Goal: Task Accomplishment & Management: Use online tool/utility

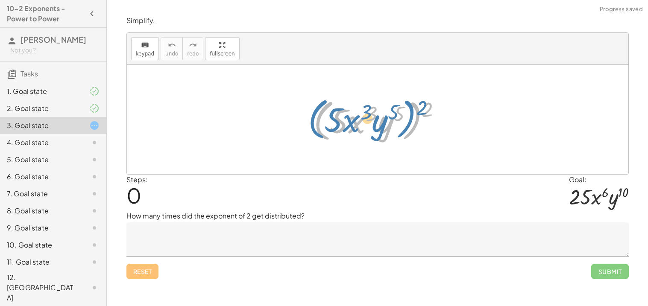
drag, startPoint x: 391, startPoint y: 106, endPoint x: 416, endPoint y: 105, distance: 24.8
click at [416, 105] on div at bounding box center [380, 119] width 143 height 49
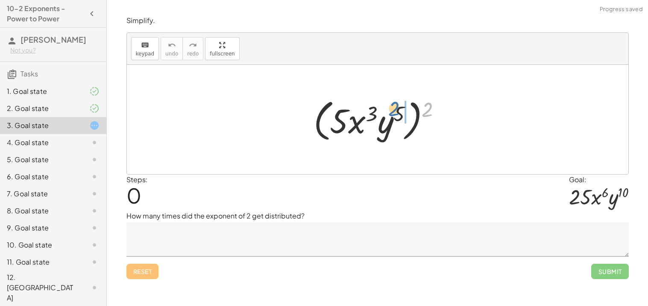
drag, startPoint x: 429, startPoint y: 109, endPoint x: 394, endPoint y: 111, distance: 35.1
click at [394, 111] on div at bounding box center [380, 119] width 143 height 49
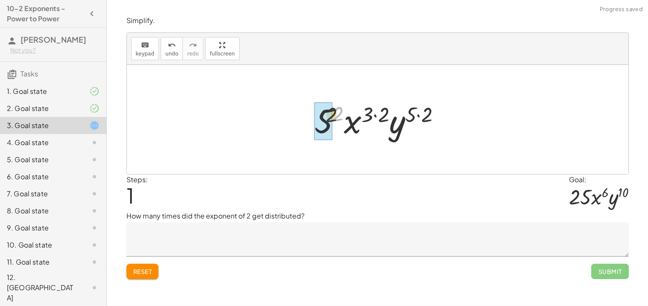
drag, startPoint x: 342, startPoint y: 113, endPoint x: 328, endPoint y: 118, distance: 15.0
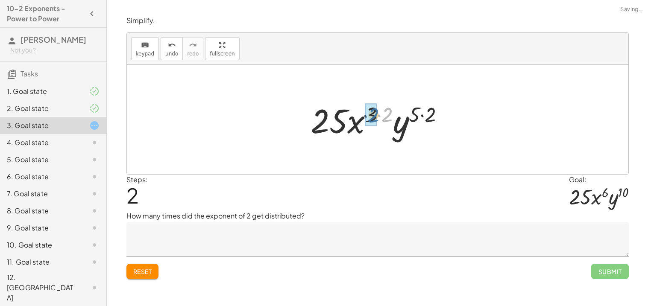
drag, startPoint x: 382, startPoint y: 116, endPoint x: 368, endPoint y: 116, distance: 14.5
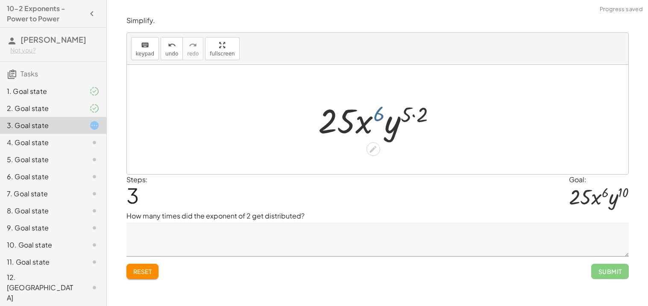
click at [375, 117] on div at bounding box center [380, 120] width 133 height 44
drag, startPoint x: 421, startPoint y: 118, endPoint x: 403, endPoint y: 117, distance: 18.4
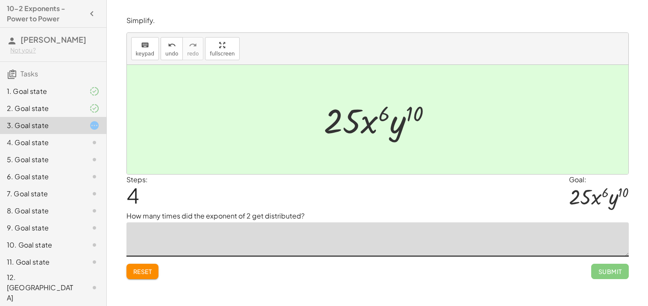
click at [399, 251] on textarea at bounding box center [377, 239] width 502 height 34
click at [145, 235] on textarea "**********" at bounding box center [377, 239] width 502 height 34
click at [196, 235] on textarea "**********" at bounding box center [377, 239] width 502 height 34
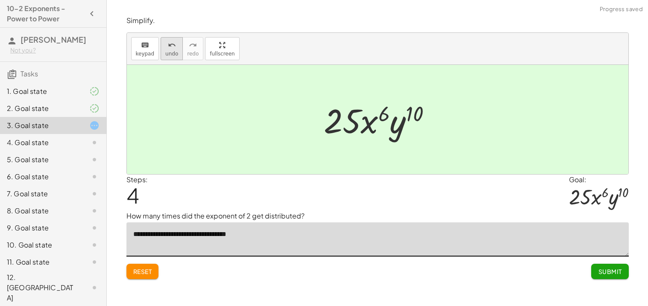
click at [164, 50] on button "undo undo" at bounding box center [172, 48] width 22 height 23
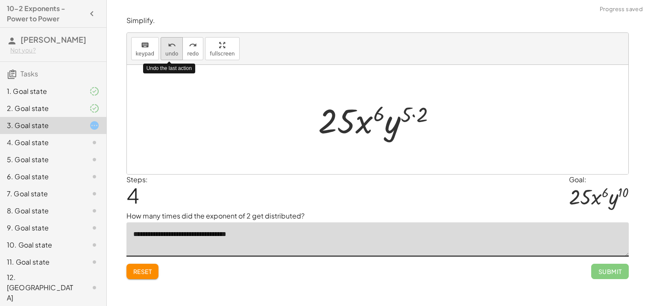
click at [164, 50] on button "undo undo" at bounding box center [172, 48] width 22 height 23
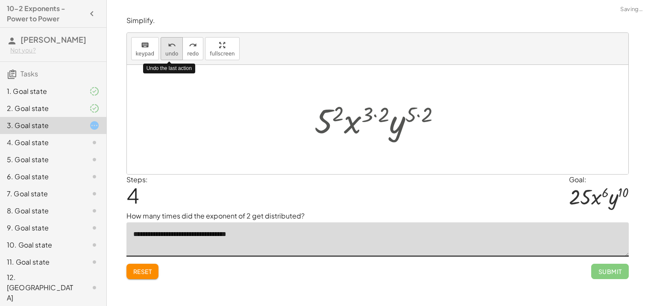
click at [164, 50] on button "undo undo" at bounding box center [172, 48] width 22 height 23
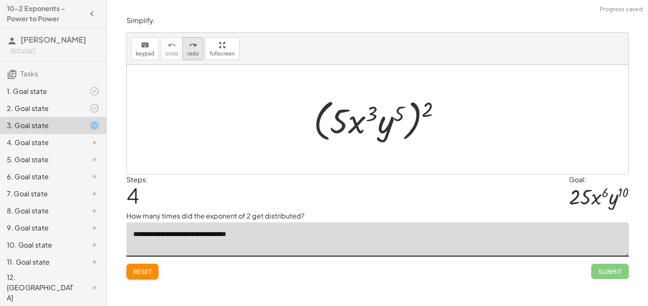
click at [194, 46] on div "redo" at bounding box center [193, 45] width 12 height 10
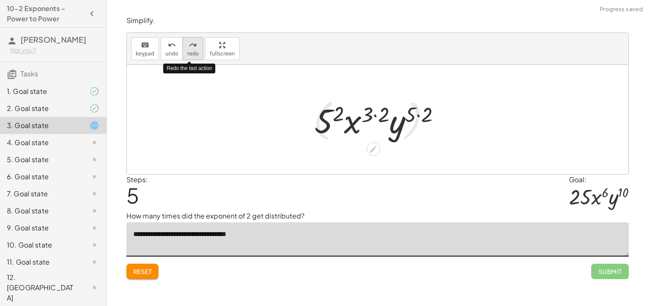
click at [194, 46] on div "redo" at bounding box center [193, 45] width 12 height 10
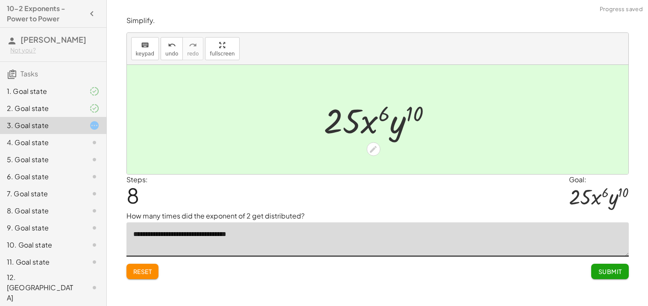
click at [265, 232] on textarea "**********" at bounding box center [377, 239] width 502 height 34
type textarea "**********"
click at [598, 272] on span "Submit" at bounding box center [609, 272] width 23 height 8
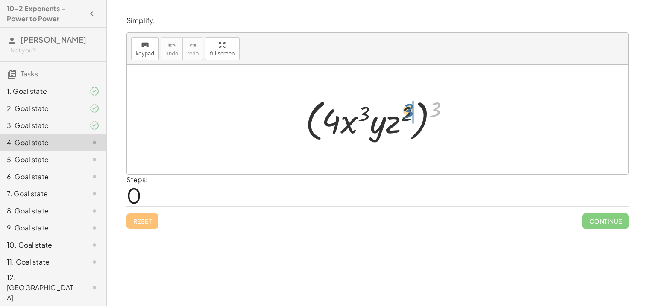
drag, startPoint x: 438, startPoint y: 104, endPoint x: 409, endPoint y: 105, distance: 29.1
click at [409, 105] on div at bounding box center [380, 119] width 159 height 49
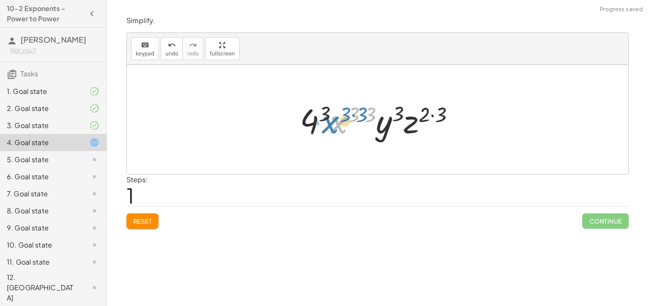
drag, startPoint x: 333, startPoint y: 109, endPoint x: 325, endPoint y: 109, distance: 7.7
click at [325, 109] on div at bounding box center [381, 120] width 170 height 44
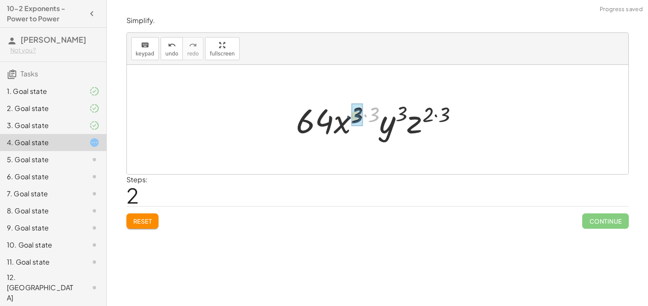
drag, startPoint x: 369, startPoint y: 110, endPoint x: 352, endPoint y: 111, distance: 17.6
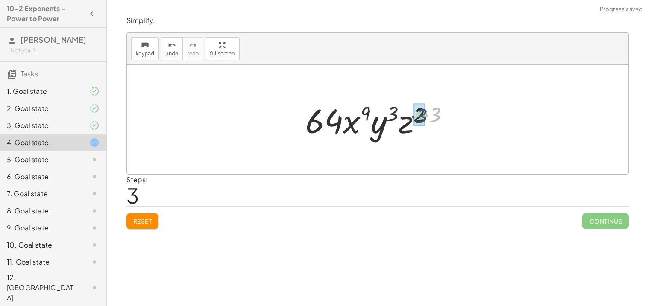
drag, startPoint x: 432, startPoint y: 111, endPoint x: 417, endPoint y: 113, distance: 14.6
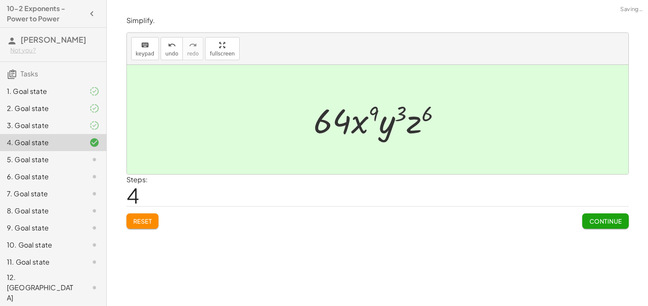
click at [576, 214] on div "Reset Continue" at bounding box center [377, 217] width 502 height 23
click at [619, 227] on button "Continue" at bounding box center [605, 221] width 46 height 15
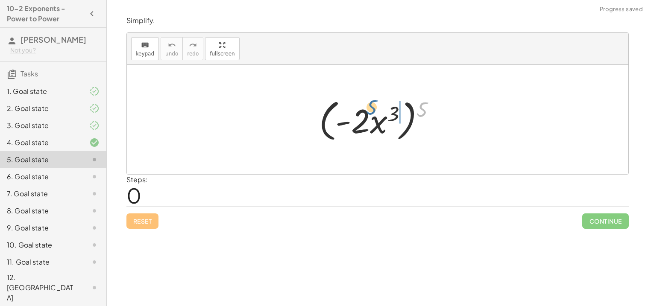
drag, startPoint x: 424, startPoint y: 109, endPoint x: 382, endPoint y: 108, distance: 41.4
click at [382, 108] on div at bounding box center [381, 119] width 132 height 49
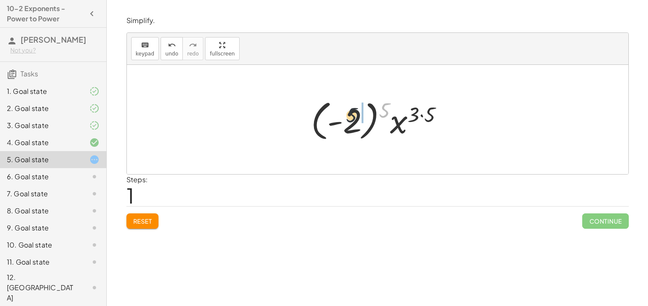
drag, startPoint x: 387, startPoint y: 106, endPoint x: 346, endPoint y: 112, distance: 41.9
click at [346, 112] on div at bounding box center [381, 119] width 148 height 47
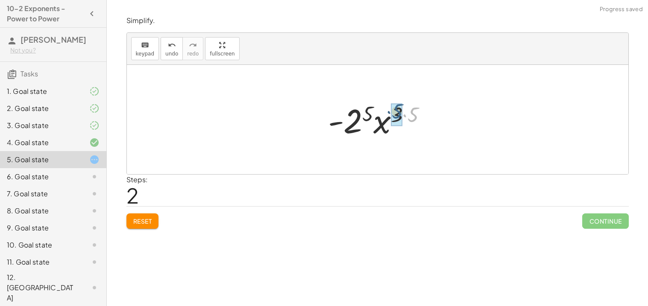
drag, startPoint x: 416, startPoint y: 111, endPoint x: 398, endPoint y: 108, distance: 18.8
drag, startPoint x: 378, startPoint y: 108, endPoint x: 367, endPoint y: 109, distance: 11.6
click at [367, 109] on div at bounding box center [380, 120] width 105 height 44
drag, startPoint x: 371, startPoint y: 110, endPoint x: 353, endPoint y: 114, distance: 18.5
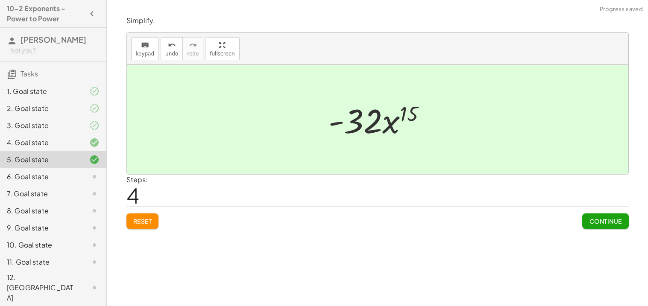
click at [598, 219] on span "Continue" at bounding box center [605, 221] width 32 height 8
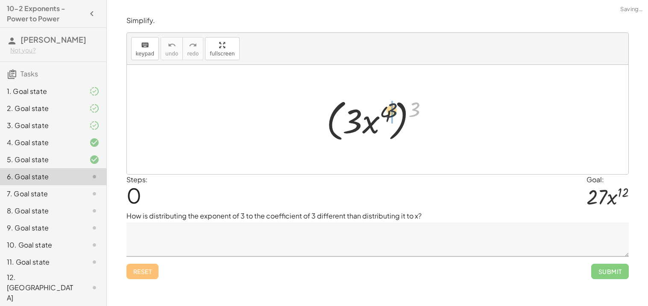
drag, startPoint x: 411, startPoint y: 108, endPoint x: 377, endPoint y: 109, distance: 34.2
click at [377, 109] on div at bounding box center [380, 119] width 117 height 49
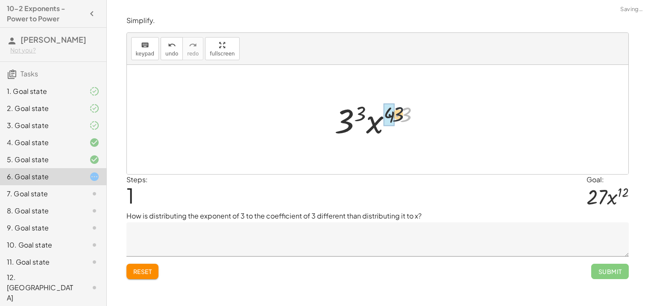
drag, startPoint x: 404, startPoint y: 113, endPoint x: 389, endPoint y: 112, distance: 14.1
drag, startPoint x: 367, startPoint y: 109, endPoint x: 352, endPoint y: 114, distance: 15.8
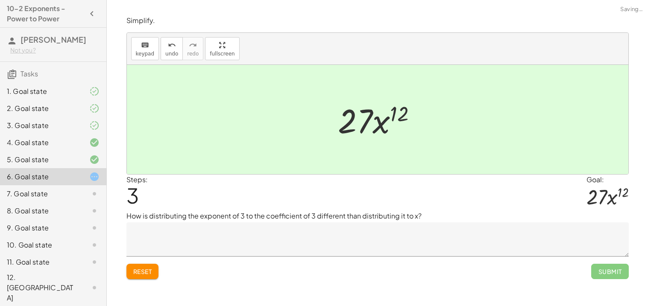
click at [337, 237] on textarea at bounding box center [377, 239] width 502 height 34
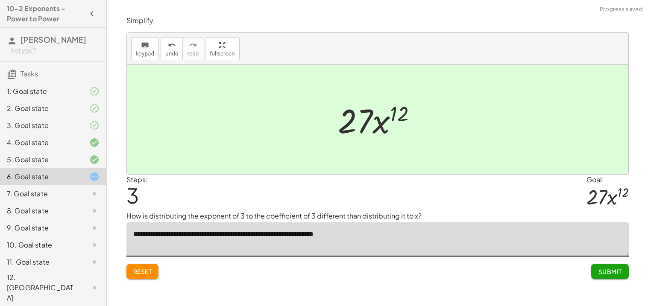
type textarea "**********"
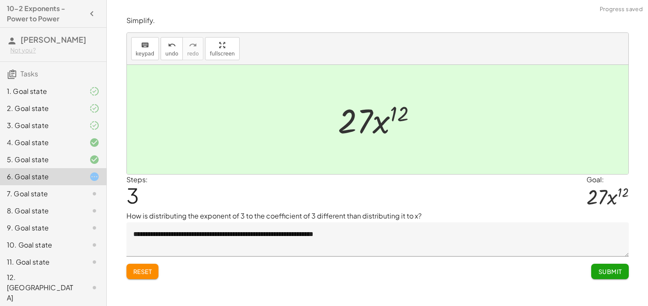
click at [598, 275] on span "Submit" at bounding box center [609, 272] width 23 height 8
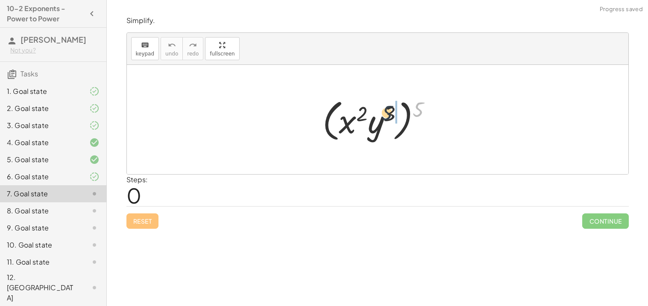
drag, startPoint x: 418, startPoint y: 111, endPoint x: 385, endPoint y: 114, distance: 33.5
click at [385, 114] on div at bounding box center [380, 119] width 125 height 49
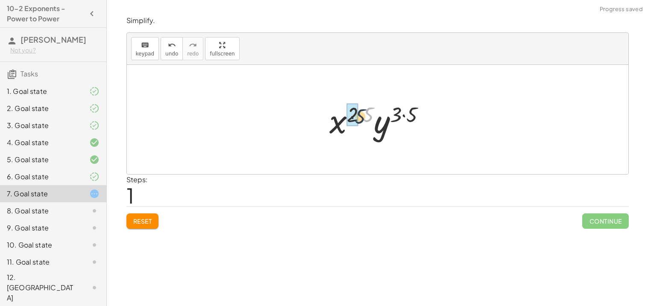
drag, startPoint x: 370, startPoint y: 110, endPoint x: 352, endPoint y: 114, distance: 17.9
drag, startPoint x: 410, startPoint y: 114, endPoint x: 393, endPoint y: 116, distance: 16.3
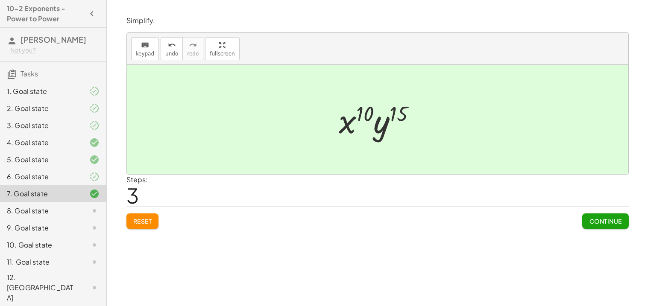
click at [588, 226] on button "Continue" at bounding box center [605, 221] width 46 height 15
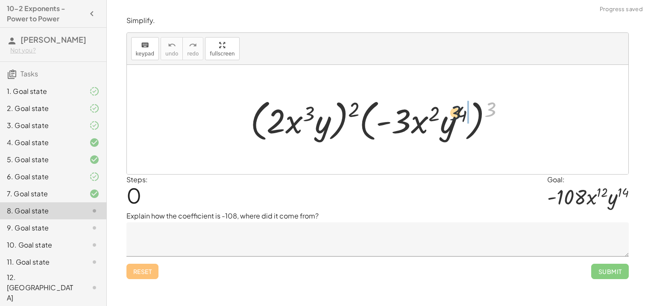
drag, startPoint x: 494, startPoint y: 106, endPoint x: 451, endPoint y: 109, distance: 42.4
click at [451, 109] on div at bounding box center [380, 119] width 269 height 49
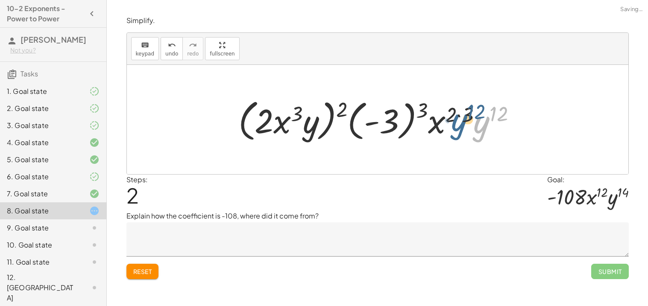
drag, startPoint x: 474, startPoint y: 113, endPoint x: 454, endPoint y: 111, distance: 20.6
click at [454, 111] on div at bounding box center [380, 119] width 293 height 49
drag, startPoint x: 466, startPoint y: 116, endPoint x: 445, endPoint y: 116, distance: 20.5
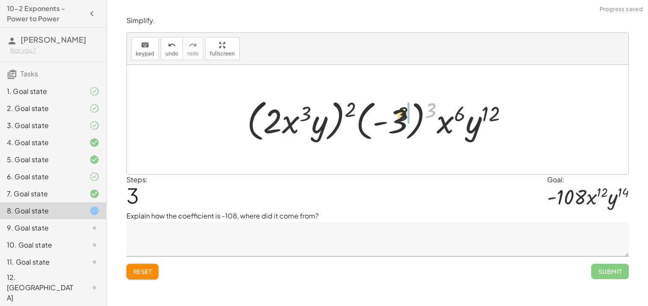
drag, startPoint x: 436, startPoint y: 103, endPoint x: 391, endPoint y: 109, distance: 44.8
click at [391, 109] on div at bounding box center [381, 119] width 277 height 49
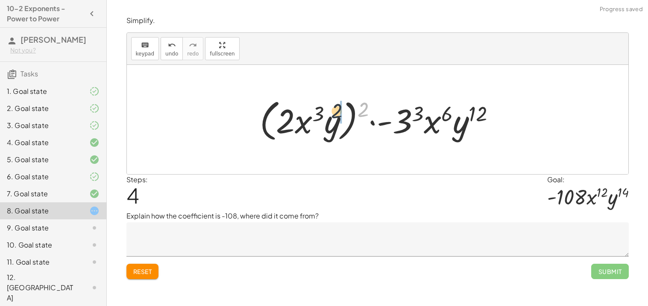
drag, startPoint x: 369, startPoint y: 104, endPoint x: 335, endPoint y: 108, distance: 33.9
click at [335, 108] on div at bounding box center [380, 119] width 251 height 49
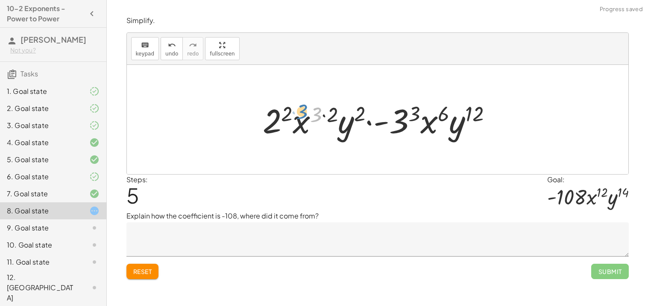
drag, startPoint x: 319, startPoint y: 108, endPoint x: 314, endPoint y: 105, distance: 5.9
click at [314, 105] on div at bounding box center [380, 120] width 244 height 44
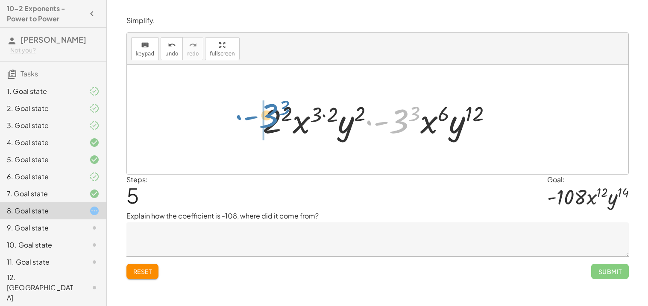
drag, startPoint x: 398, startPoint y: 126, endPoint x: 266, endPoint y: 120, distance: 131.7
click at [266, 120] on div at bounding box center [380, 120] width 244 height 44
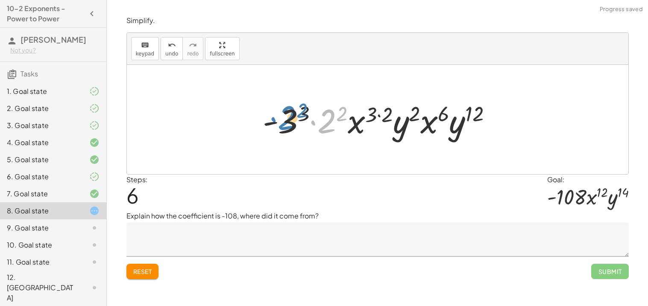
drag, startPoint x: 326, startPoint y: 123, endPoint x: 286, endPoint y: 120, distance: 39.8
click at [286, 120] on div at bounding box center [380, 120] width 244 height 44
drag, startPoint x: 303, startPoint y: 111, endPoint x: 290, endPoint y: 114, distance: 12.7
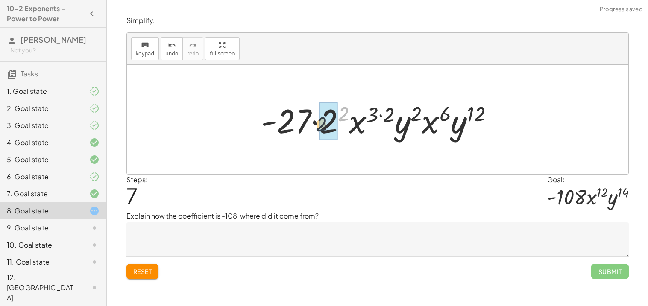
drag, startPoint x: 345, startPoint y: 112, endPoint x: 319, endPoint y: 124, distance: 28.3
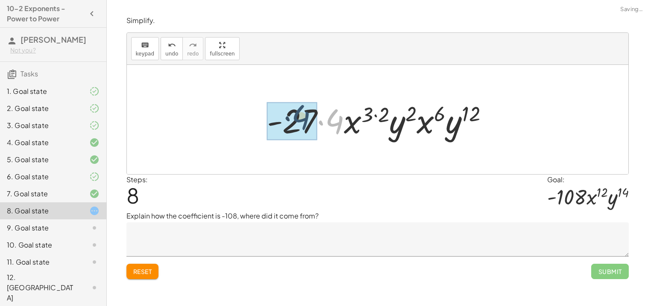
drag, startPoint x: 334, startPoint y: 125, endPoint x: 299, endPoint y: 120, distance: 34.4
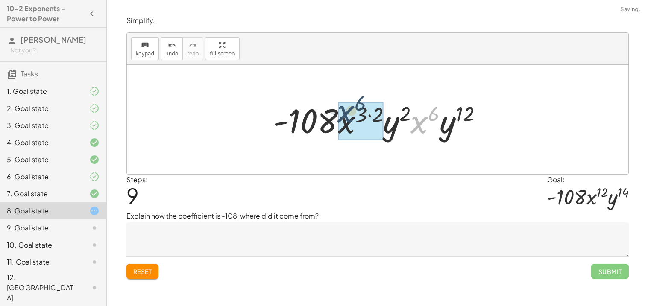
drag, startPoint x: 425, startPoint y: 121, endPoint x: 348, endPoint y: 112, distance: 77.8
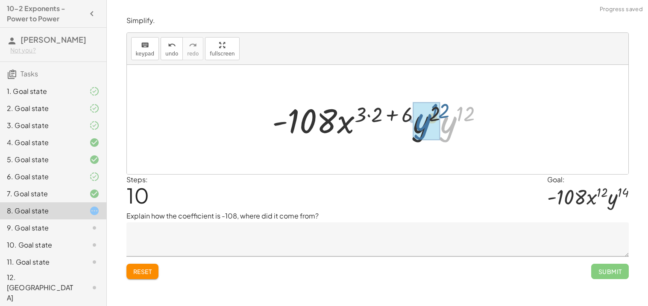
drag, startPoint x: 447, startPoint y: 129, endPoint x: 415, endPoint y: 126, distance: 32.3
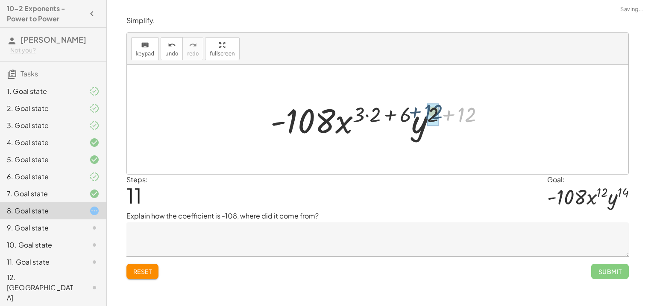
drag, startPoint x: 466, startPoint y: 116, endPoint x: 433, endPoint y: 113, distance: 33.9
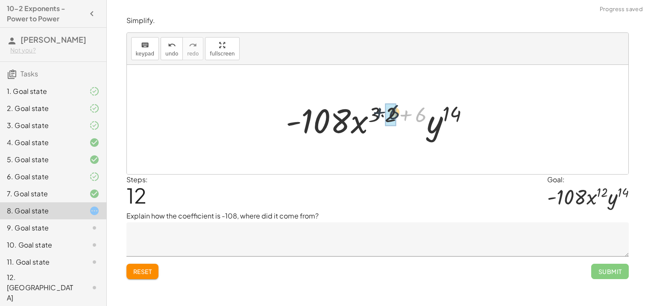
drag, startPoint x: 418, startPoint y: 111, endPoint x: 387, endPoint y: 108, distance: 30.9
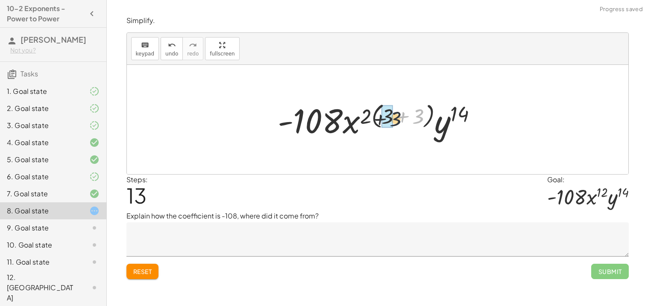
drag, startPoint x: 419, startPoint y: 118, endPoint x: 390, endPoint y: 120, distance: 28.6
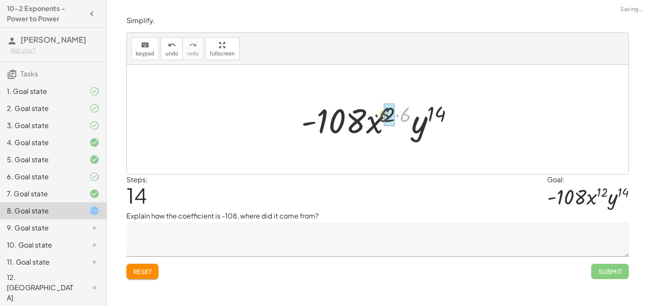
drag, startPoint x: 403, startPoint y: 118, endPoint x: 381, endPoint y: 118, distance: 21.4
click at [381, 118] on div at bounding box center [381, 120] width 168 height 44
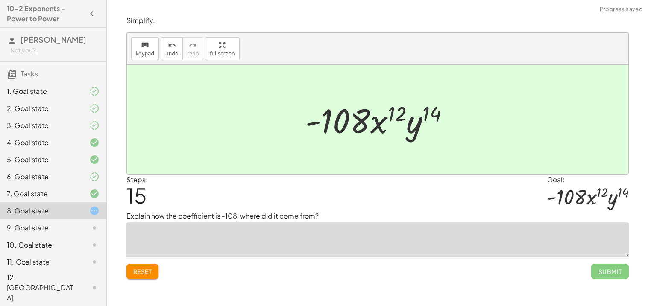
click at [308, 251] on textarea at bounding box center [377, 239] width 502 height 34
click at [146, 234] on textarea "**********" at bounding box center [377, 239] width 502 height 34
click at [183, 235] on textarea "**********" at bounding box center [377, 239] width 502 height 34
click at [195, 234] on textarea "**********" at bounding box center [377, 239] width 502 height 34
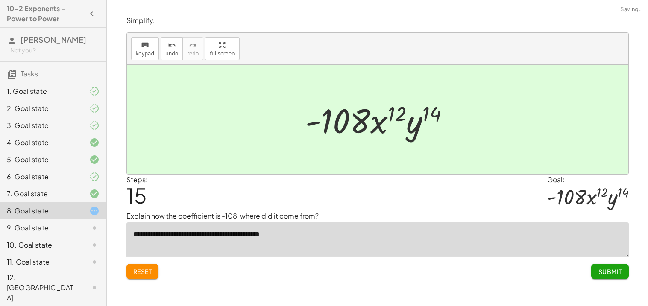
click at [227, 228] on textarea "**********" at bounding box center [377, 239] width 502 height 34
click at [228, 234] on textarea "**********" at bounding box center [377, 239] width 502 height 34
click at [227, 234] on textarea "**********" at bounding box center [377, 239] width 502 height 34
click at [190, 234] on textarea "**********" at bounding box center [377, 239] width 502 height 34
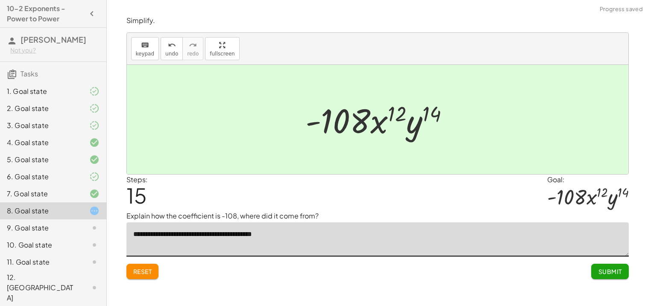
click at [195, 236] on textarea "**********" at bounding box center [377, 239] width 502 height 34
type textarea "**********"
click at [598, 275] on span "Submit" at bounding box center [609, 272] width 23 height 8
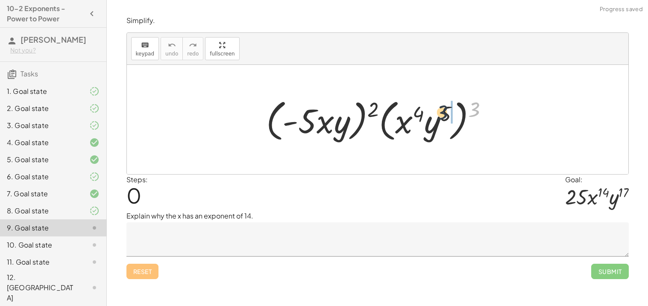
drag, startPoint x: 477, startPoint y: 103, endPoint x: 443, endPoint y: 105, distance: 34.3
click at [443, 105] on div at bounding box center [380, 119] width 237 height 49
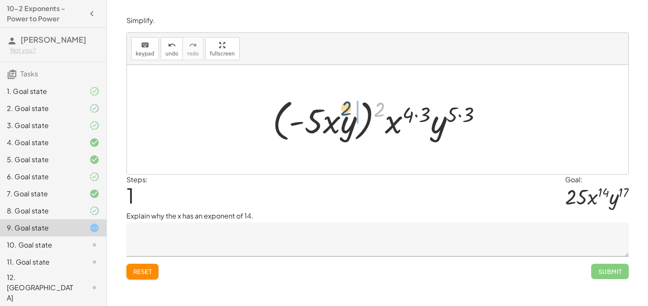
drag, startPoint x: 378, startPoint y: 108, endPoint x: 337, endPoint y: 108, distance: 41.4
click at [337, 108] on div at bounding box center [380, 119] width 225 height 49
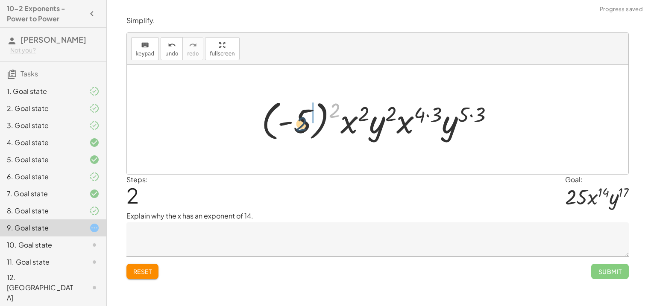
drag, startPoint x: 334, startPoint y: 110, endPoint x: 300, endPoint y: 124, distance: 36.8
click at [300, 124] on div at bounding box center [381, 119] width 248 height 47
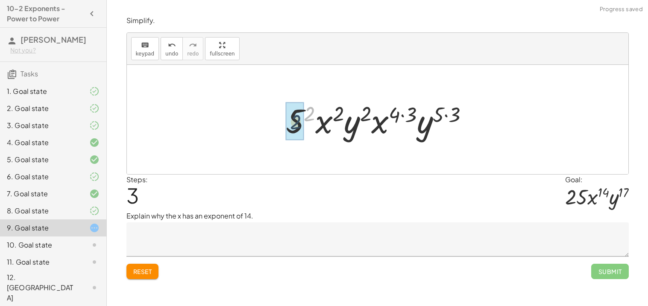
drag, startPoint x: 311, startPoint y: 114, endPoint x: 296, endPoint y: 122, distance: 16.8
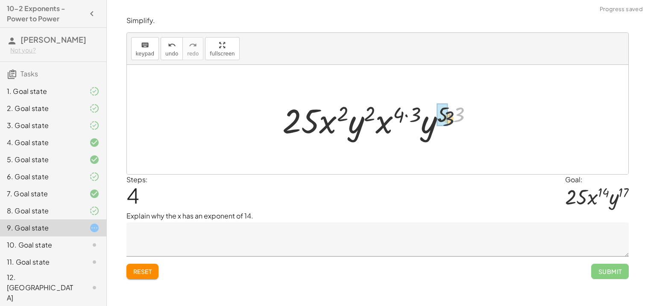
drag, startPoint x: 456, startPoint y: 110, endPoint x: 441, endPoint y: 114, distance: 16.0
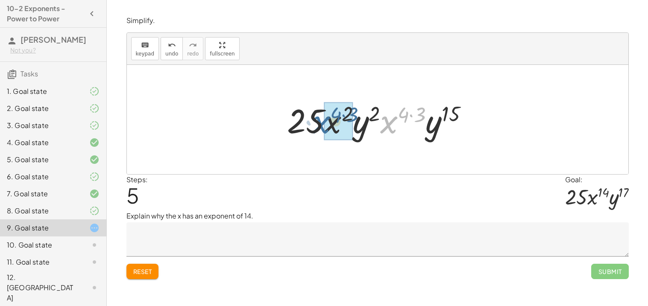
drag, startPoint x: 390, startPoint y: 120, endPoint x: 321, endPoint y: 120, distance: 69.2
click at [321, 120] on div at bounding box center [381, 120] width 196 height 44
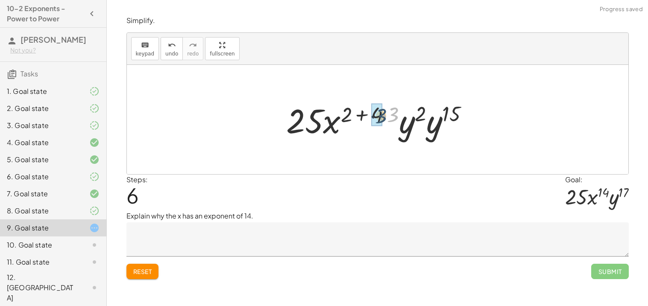
drag, startPoint x: 389, startPoint y: 112, endPoint x: 376, endPoint y: 114, distance: 12.9
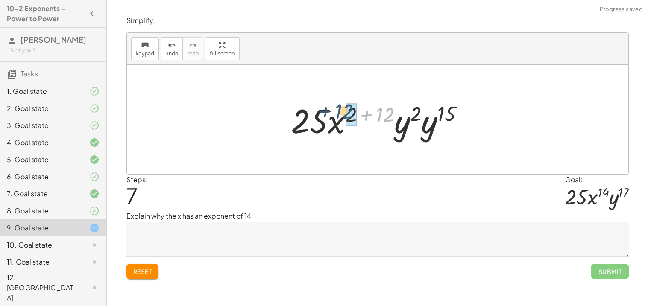
drag, startPoint x: 387, startPoint y: 113, endPoint x: 346, endPoint y: 110, distance: 41.1
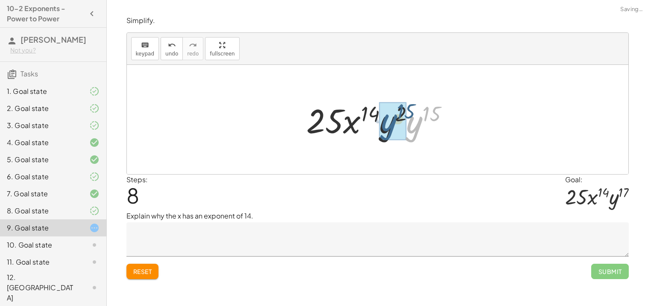
drag, startPoint x: 418, startPoint y: 128, endPoint x: 391, endPoint y: 126, distance: 27.4
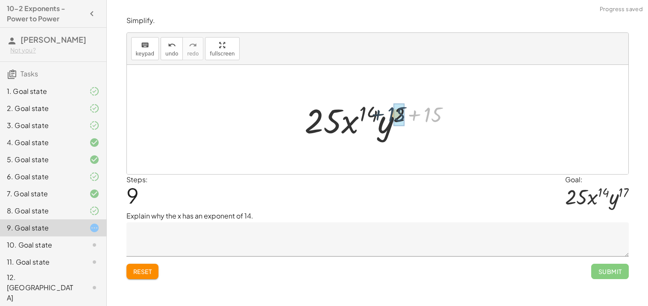
drag, startPoint x: 428, startPoint y: 114, endPoint x: 391, endPoint y: 114, distance: 37.2
click at [391, 114] on div at bounding box center [380, 120] width 161 height 44
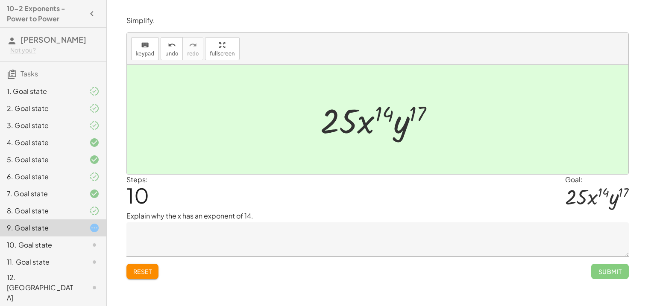
click at [313, 243] on textarea at bounding box center [377, 239] width 502 height 34
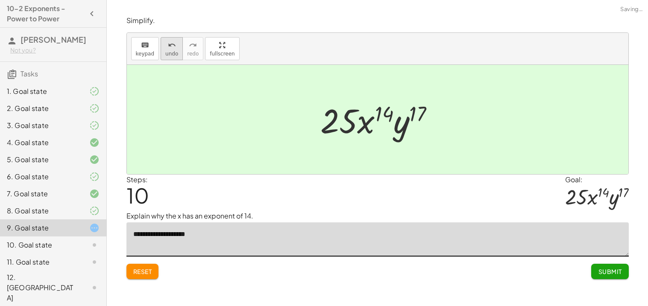
click at [168, 48] on icon "undo" at bounding box center [172, 45] width 8 height 10
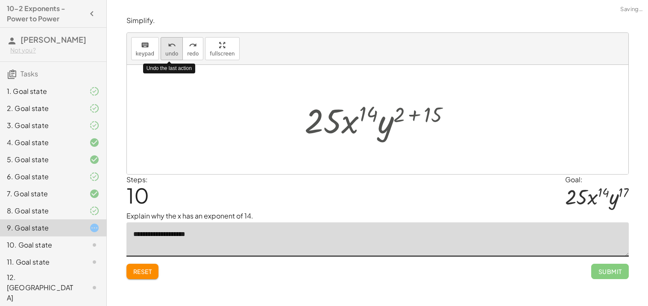
click at [168, 48] on icon "undo" at bounding box center [172, 45] width 8 height 10
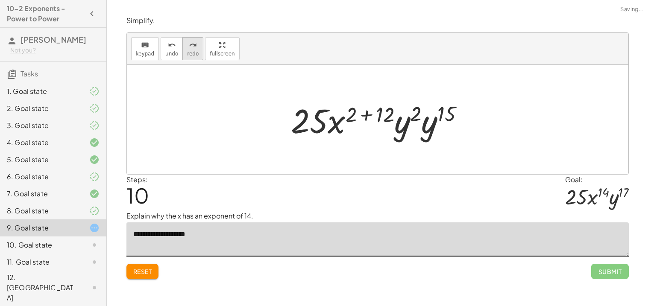
click at [190, 44] on icon "redo" at bounding box center [193, 45] width 8 height 10
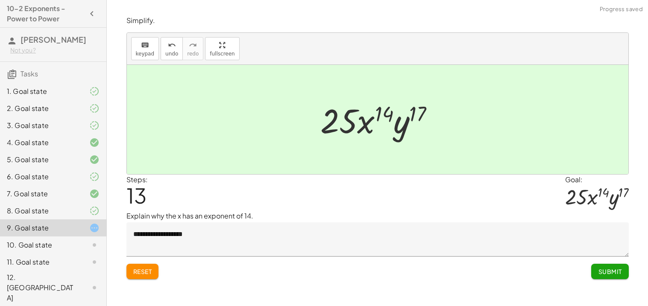
click at [236, 235] on textarea "**********" at bounding box center [377, 239] width 502 height 34
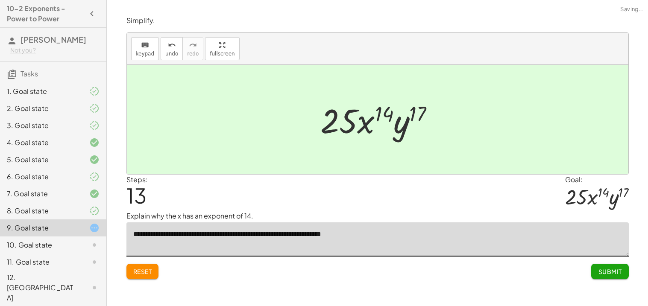
type textarea "**********"
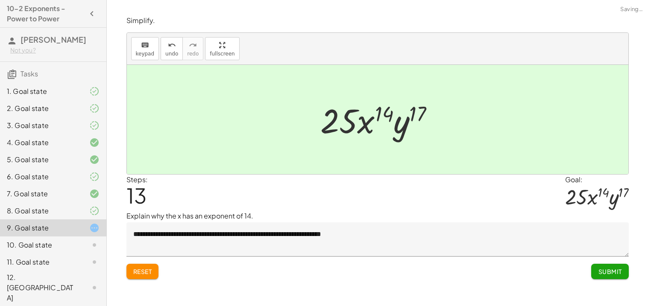
click at [599, 267] on button "Submit" at bounding box center [609, 271] width 37 height 15
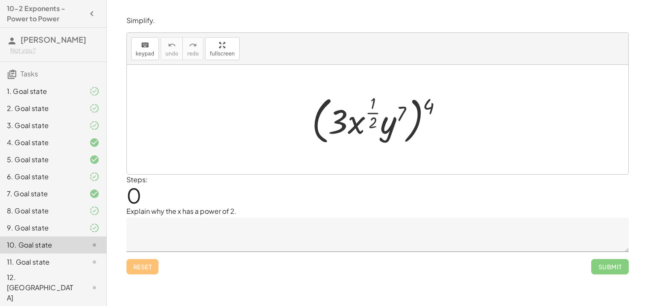
click at [370, 117] on div at bounding box center [380, 120] width 146 height 56
drag, startPoint x: 426, startPoint y: 110, endPoint x: 396, endPoint y: 112, distance: 30.0
click at [396, 112] on div at bounding box center [380, 120] width 146 height 56
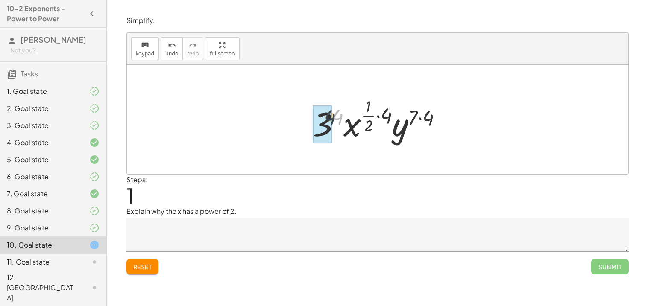
drag, startPoint x: 340, startPoint y: 115, endPoint x: 330, endPoint y: 115, distance: 10.3
drag, startPoint x: 369, startPoint y: 122, endPoint x: 367, endPoint y: 103, distance: 18.5
click at [367, 103] on div at bounding box center [380, 119] width 146 height 50
drag, startPoint x: 368, startPoint y: 105, endPoint x: 369, endPoint y: 132, distance: 26.9
drag, startPoint x: 370, startPoint y: 109, endPoint x: 369, endPoint y: 123, distance: 14.1
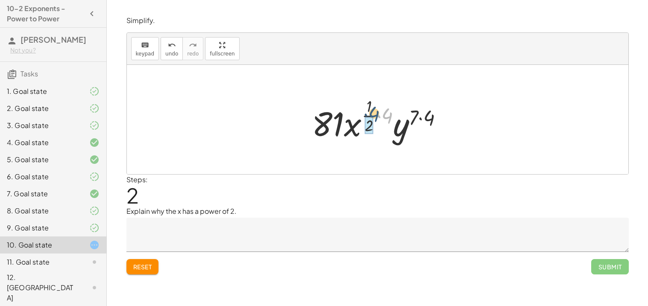
drag, startPoint x: 384, startPoint y: 114, endPoint x: 362, endPoint y: 114, distance: 22.2
click at [362, 114] on div at bounding box center [380, 119] width 146 height 50
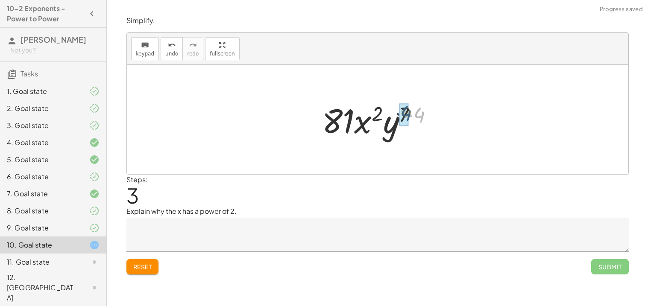
drag, startPoint x: 417, startPoint y: 112, endPoint x: 402, endPoint y: 110, distance: 14.6
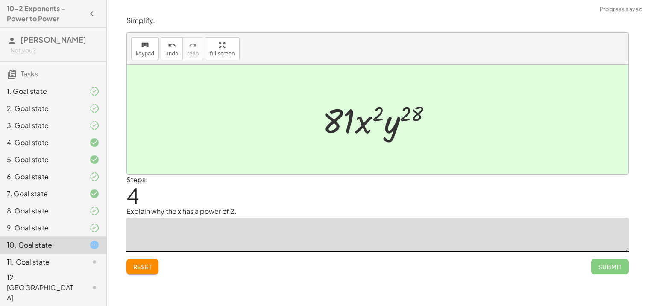
click at [282, 246] on textarea at bounding box center [377, 235] width 502 height 34
type textarea "**********"
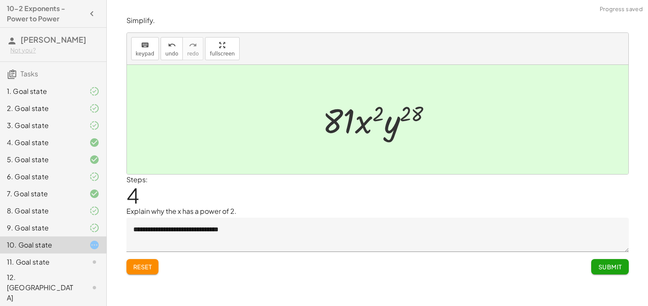
click at [605, 270] on span "Submit" at bounding box center [609, 267] width 23 height 8
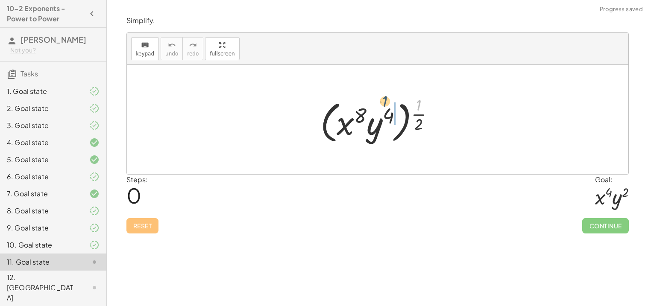
drag, startPoint x: 419, startPoint y: 109, endPoint x: 386, endPoint y: 106, distance: 33.8
click at [386, 106] on div at bounding box center [380, 119] width 129 height 53
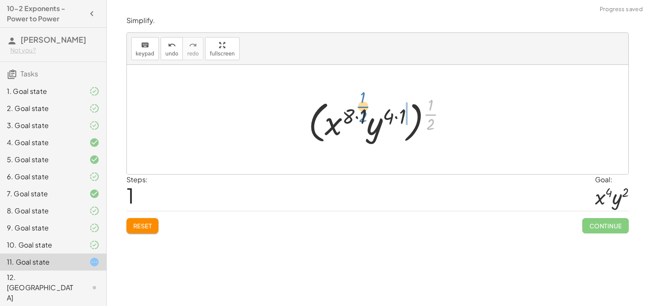
drag, startPoint x: 429, startPoint y: 115, endPoint x: 367, endPoint y: 111, distance: 61.6
click at [367, 111] on div at bounding box center [380, 119] width 153 height 53
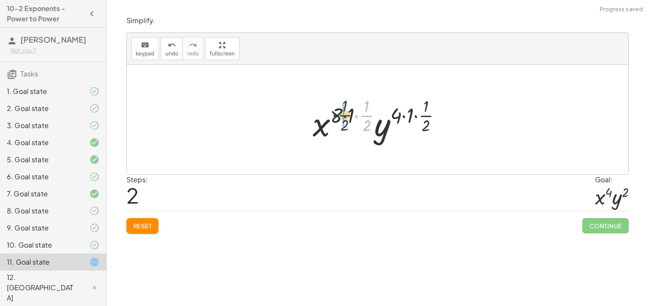
drag, startPoint x: 366, startPoint y: 115, endPoint x: 342, endPoint y: 114, distance: 23.9
drag, startPoint x: 369, startPoint y: 115, endPoint x: 355, endPoint y: 111, distance: 14.1
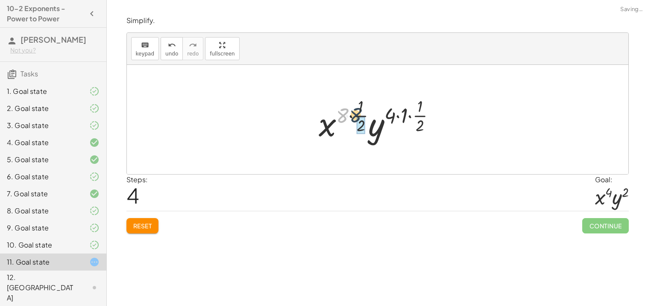
drag, startPoint x: 347, startPoint y: 114, endPoint x: 363, endPoint y: 115, distance: 15.4
click at [363, 115] on div at bounding box center [380, 119] width 132 height 50
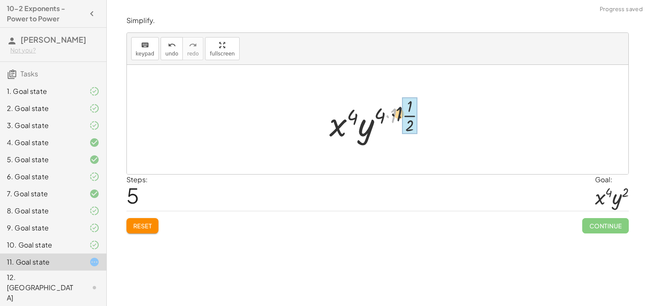
drag, startPoint x: 394, startPoint y: 114, endPoint x: 406, endPoint y: 114, distance: 12.0
click at [406, 114] on div at bounding box center [380, 119] width 111 height 50
drag, startPoint x: 390, startPoint y: 114, endPoint x: 405, endPoint y: 117, distance: 14.9
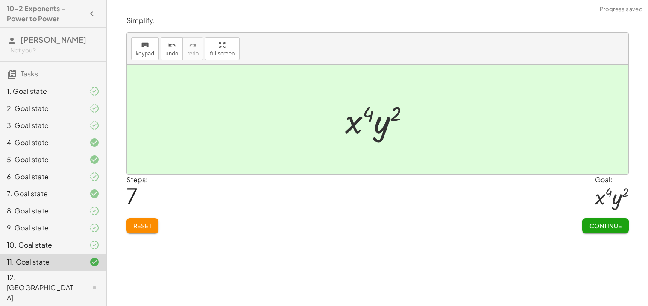
click at [616, 227] on span "Continue" at bounding box center [605, 226] width 32 height 8
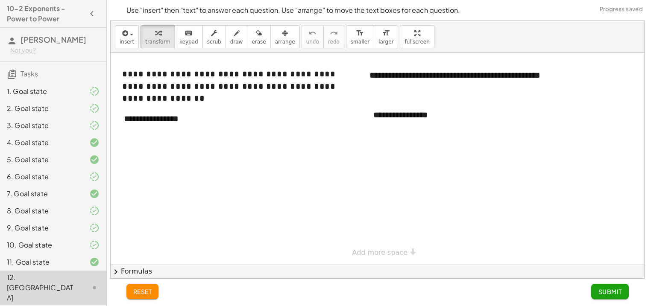
click at [194, 176] on div at bounding box center [377, 159] width 533 height 212
click at [207, 272] on button "chevron_right Formulas" at bounding box center [377, 272] width 533 height 14
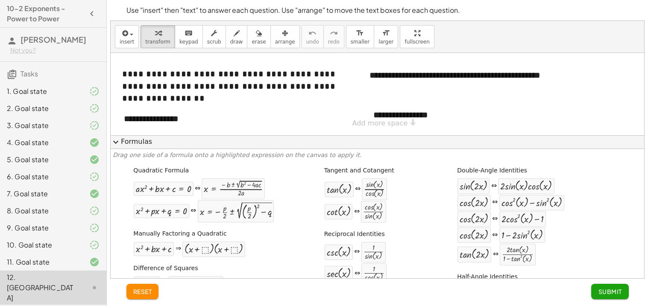
click at [207, 274] on div "Difference of Squares + a 2 − b 2 ⇔ · ( + a + b ) · ( + a − b )" at bounding box center [204, 277] width 144 height 32
drag, startPoint x: 367, startPoint y: 250, endPoint x: 367, endPoint y: 257, distance: 6.8
click at [298, 108] on div at bounding box center [377, 94] width 533 height 82
click at [117, 142] on span "expand_more" at bounding box center [116, 142] width 10 height 10
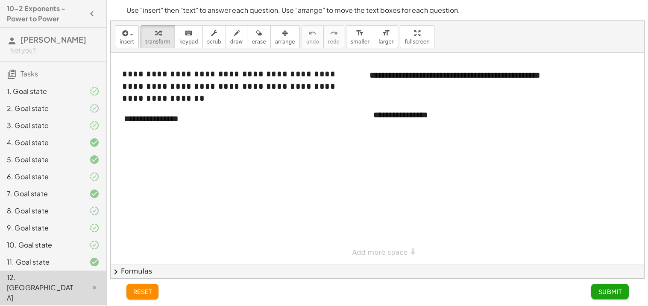
click at [618, 294] on span "Submit" at bounding box center [609, 292] width 23 height 8
